Goal: Information Seeking & Learning: Learn about a topic

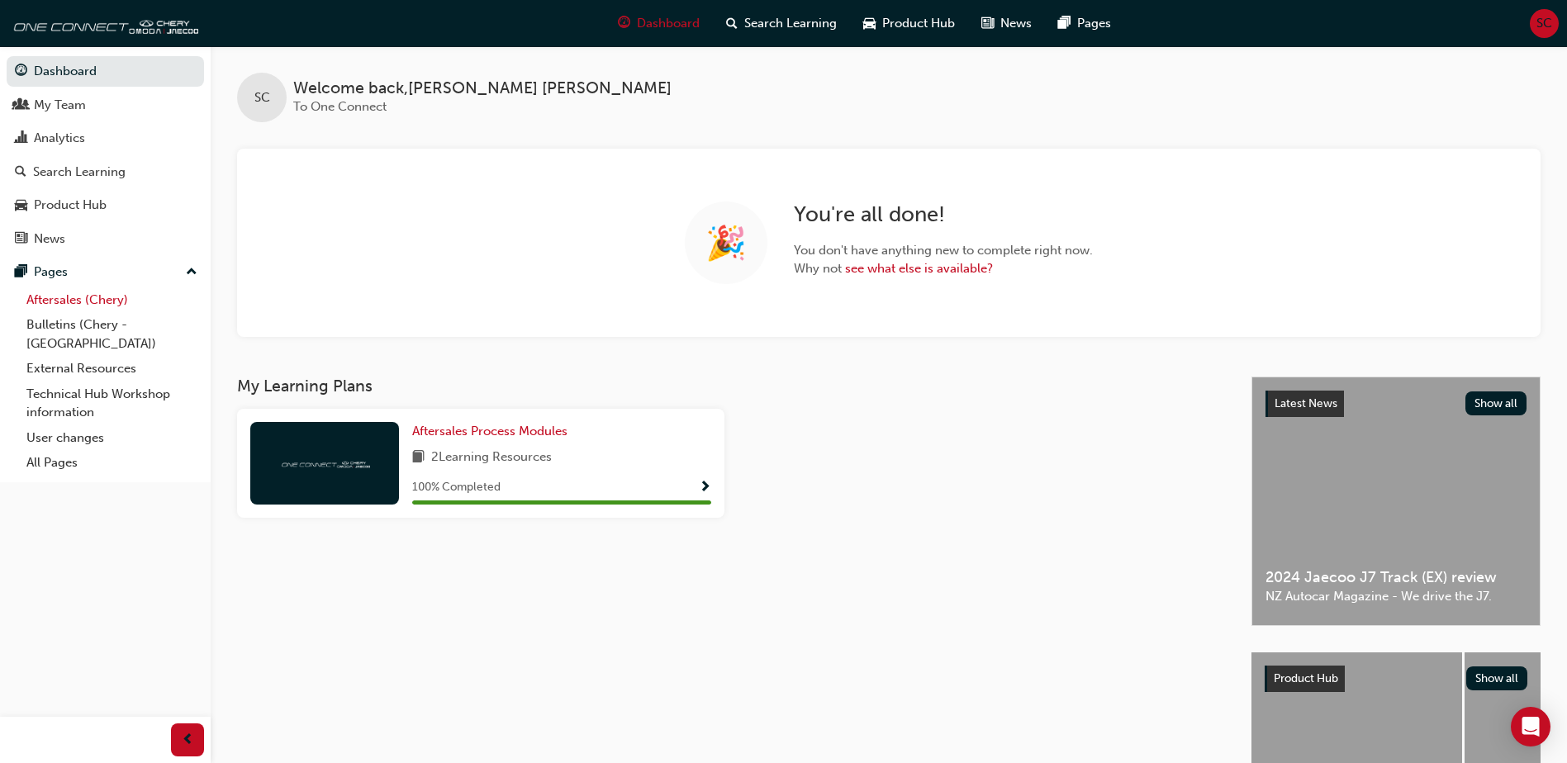
click at [55, 301] on link "Aftersales (Chery)" at bounding box center [112, 300] width 184 height 26
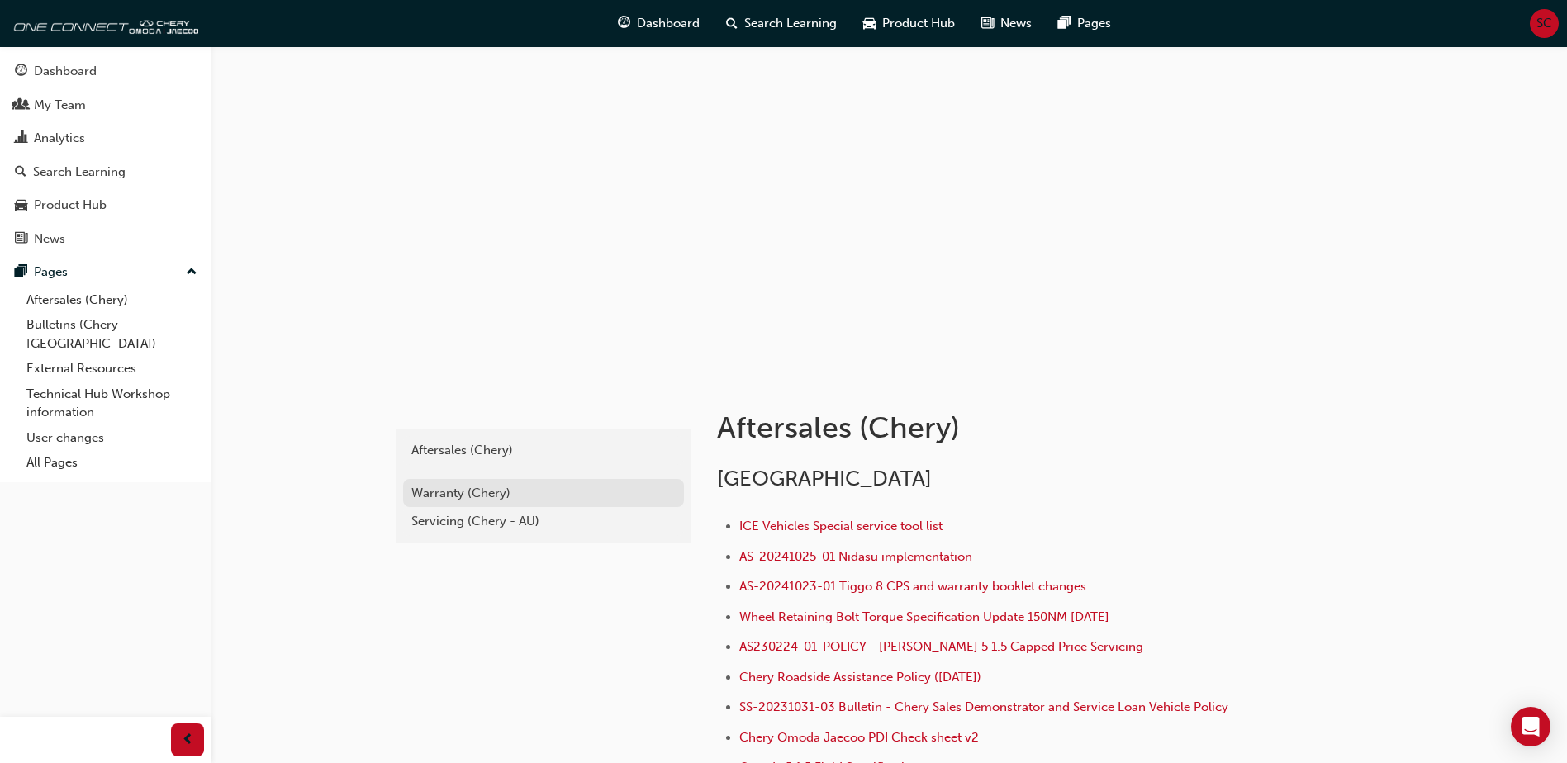
click at [462, 496] on div "Warranty (Chery)" at bounding box center [543, 493] width 264 height 19
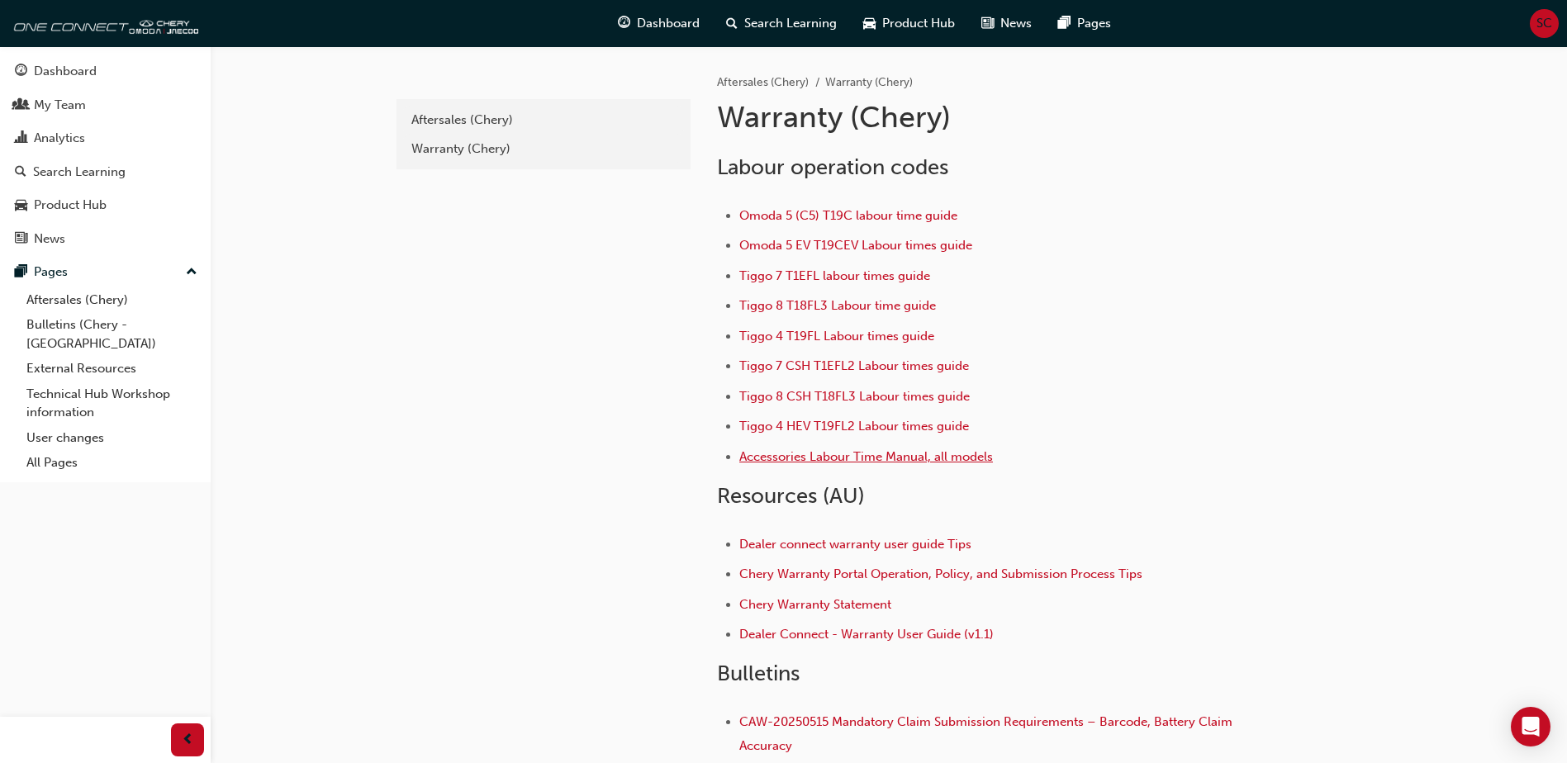
click at [859, 455] on span "Accessories Labour Time Manual, all models" at bounding box center [866, 456] width 254 height 15
click at [886, 366] on span "Tiggo 7 CSH T1EFL2 Labour times guide" at bounding box center [854, 365] width 230 height 15
